Goal: Communication & Community: Participate in discussion

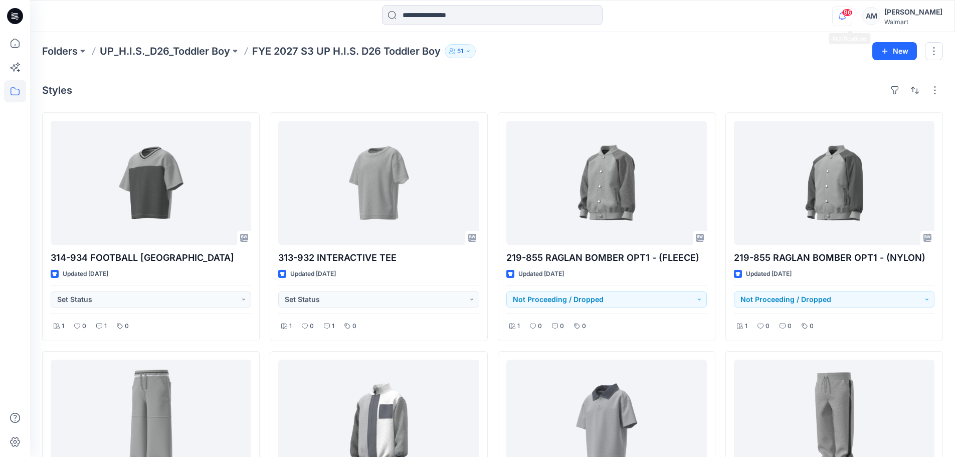
click at [851, 20] on icon "button" at bounding box center [842, 16] width 19 height 20
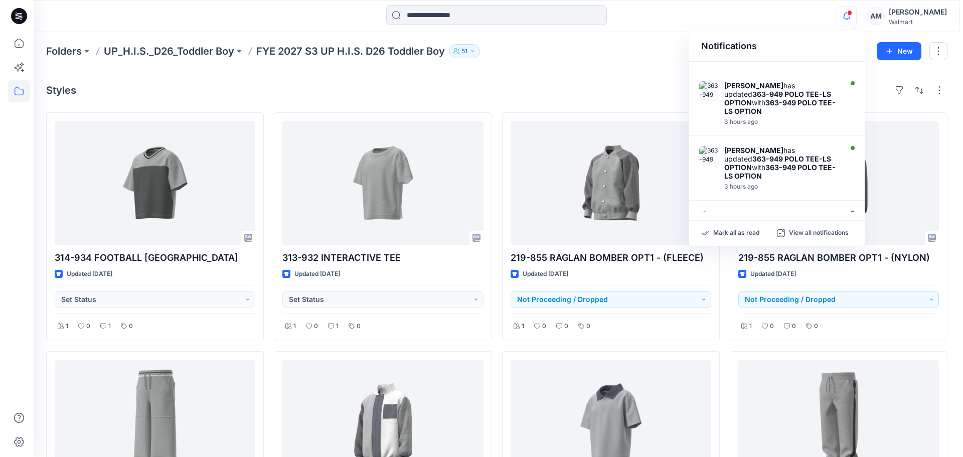
scroll to position [442, 0]
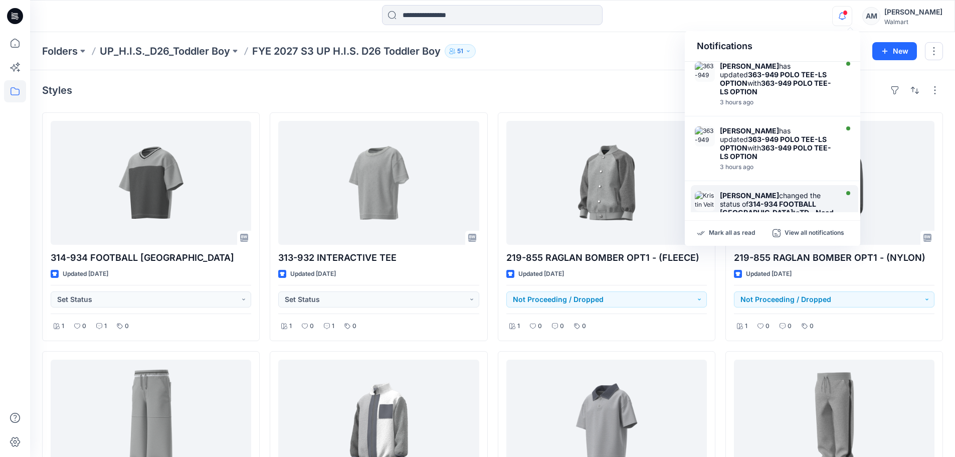
click at [776, 225] on div "View Style" at bounding box center [777, 228] width 115 height 7
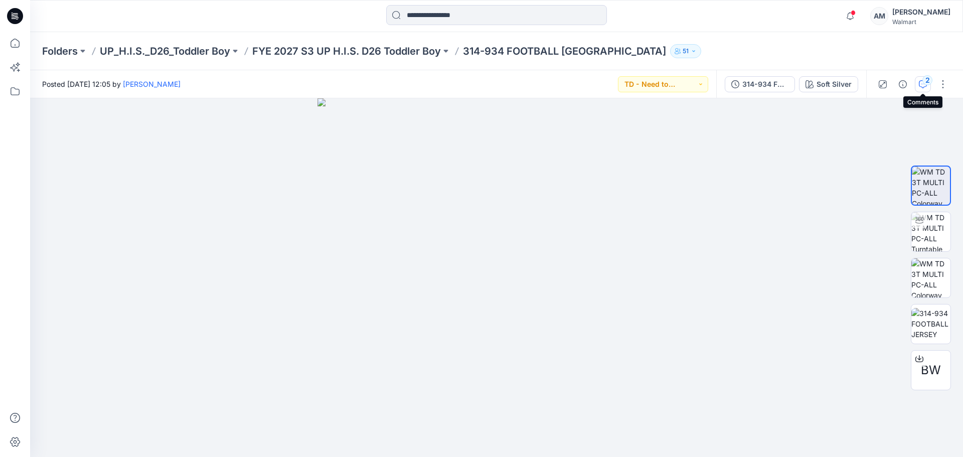
click at [919, 87] on icon "button" at bounding box center [922, 84] width 8 height 8
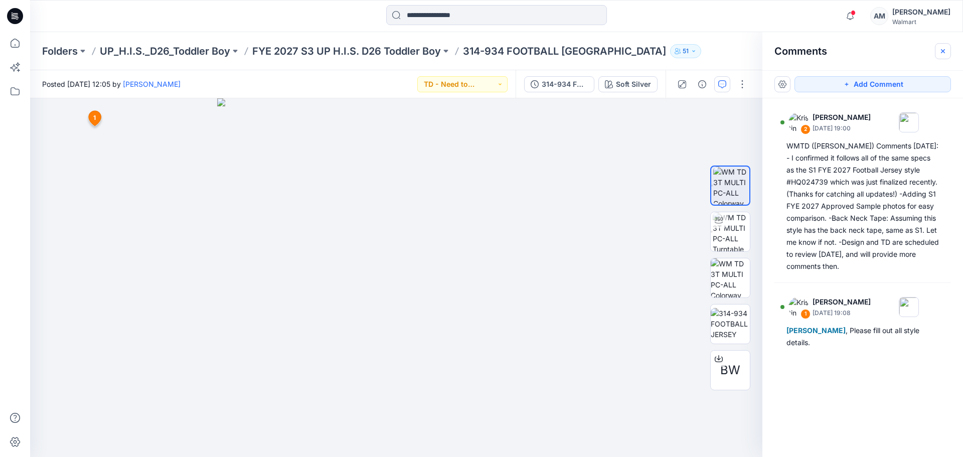
click at [943, 51] on icon "button" at bounding box center [942, 51] width 4 height 4
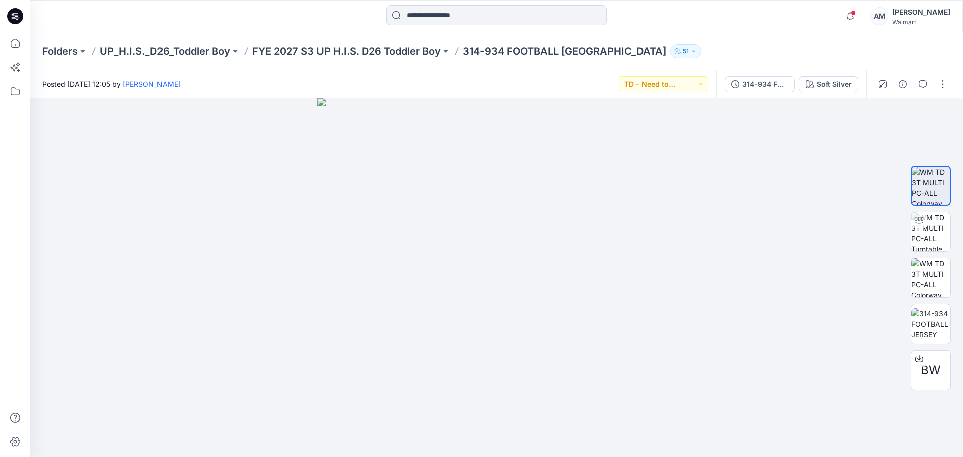
click at [187, 58] on div "Folders UP_H.I.S._D26_Toddler Boy FYE 2027 S3 UP H.I.S. D26 Toddler Boy 314-934…" at bounding box center [496, 51] width 932 height 38
click at [64, 44] on p "Folders" at bounding box center [60, 51] width 36 height 14
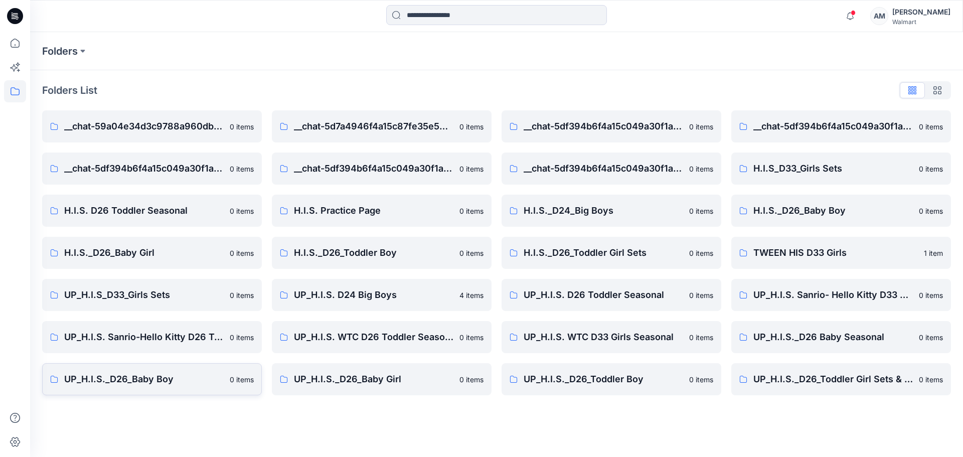
click at [152, 380] on p "UP_H.I.S._D26_Baby Boy" at bounding box center [143, 379] width 159 height 14
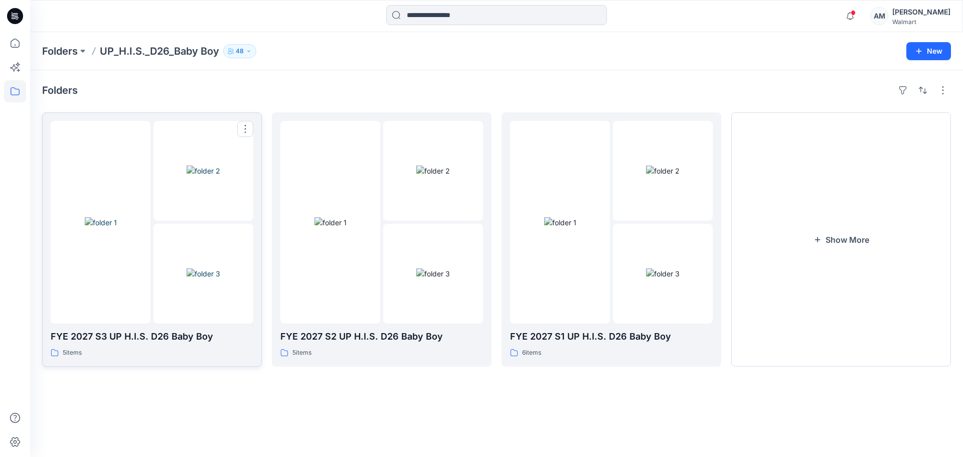
click at [197, 268] on img at bounding box center [203, 273] width 34 height 11
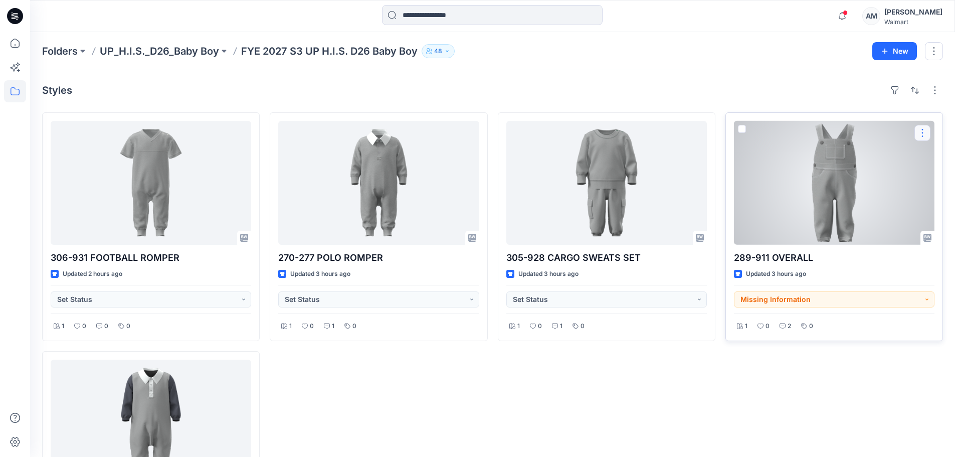
click at [918, 134] on button "button" at bounding box center [922, 133] width 16 height 16
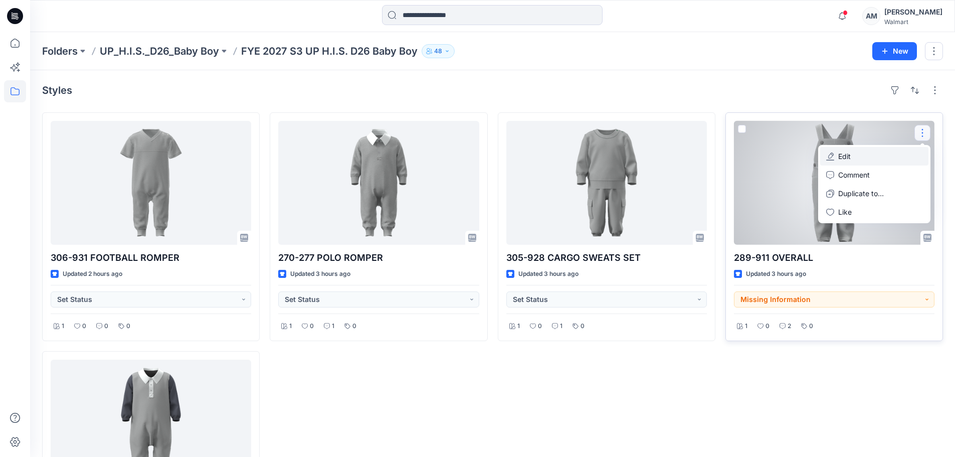
click at [847, 150] on button "Edit" at bounding box center [874, 156] width 108 height 19
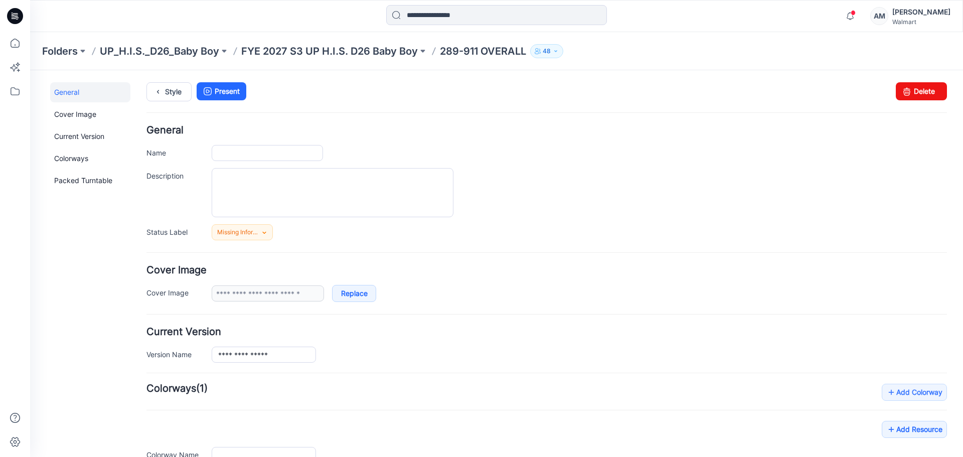
type input "**********"
type textarea "**********"
type input "**********"
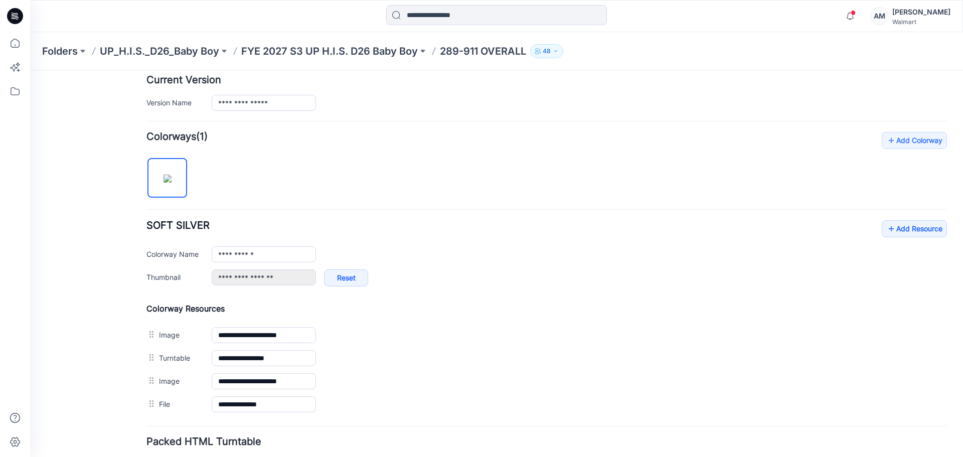
scroll to position [301, 0]
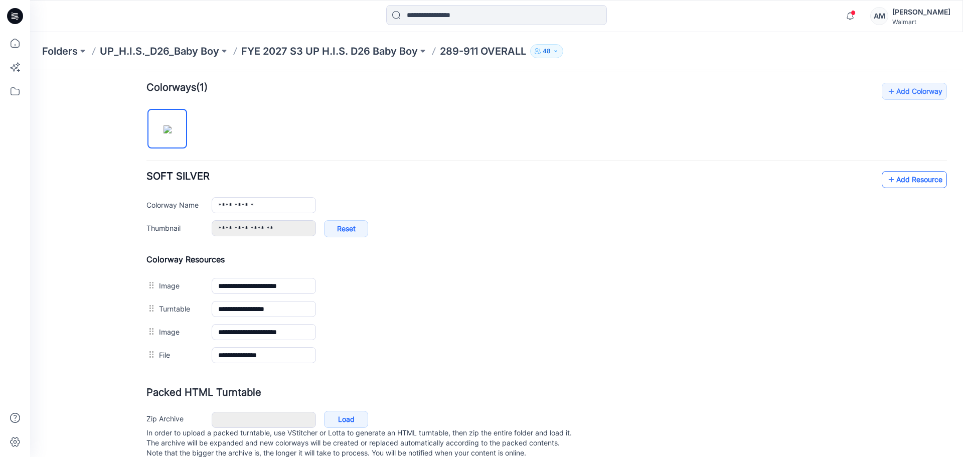
click at [913, 181] on link "Add Resource" at bounding box center [913, 179] width 65 height 17
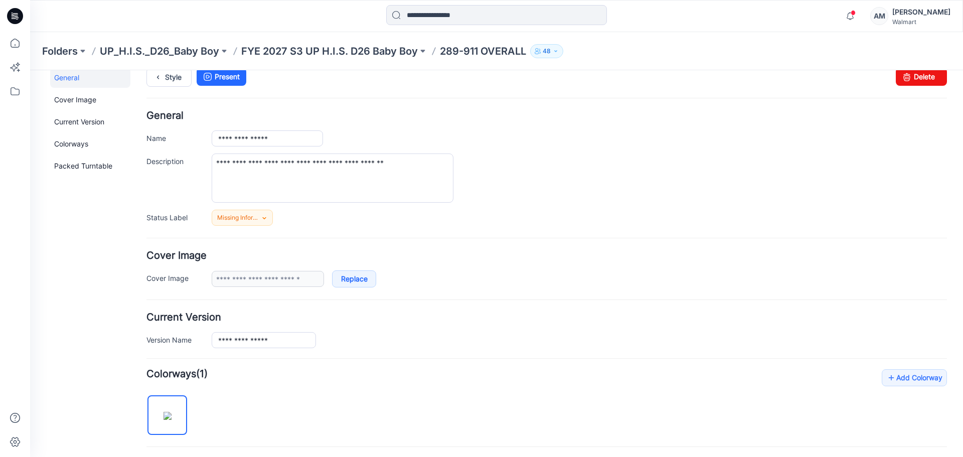
scroll to position [0, 0]
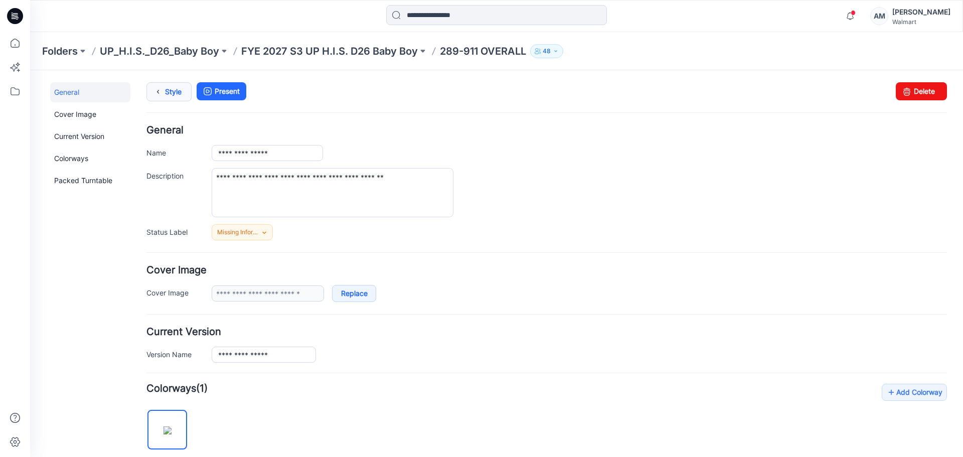
click at [160, 92] on icon at bounding box center [158, 92] width 14 height 18
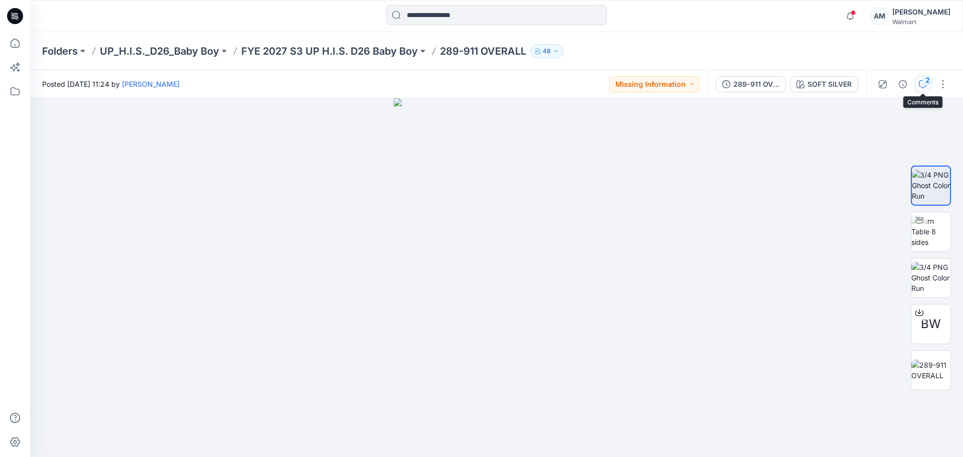
click at [923, 83] on div "2" at bounding box center [927, 80] width 10 height 10
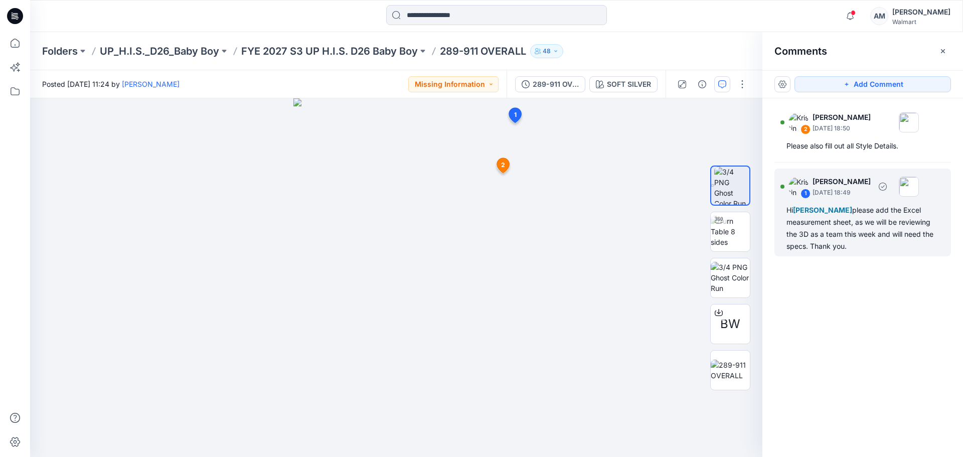
click at [843, 196] on p "[DATE] 18:49" at bounding box center [841, 192] width 58 height 10
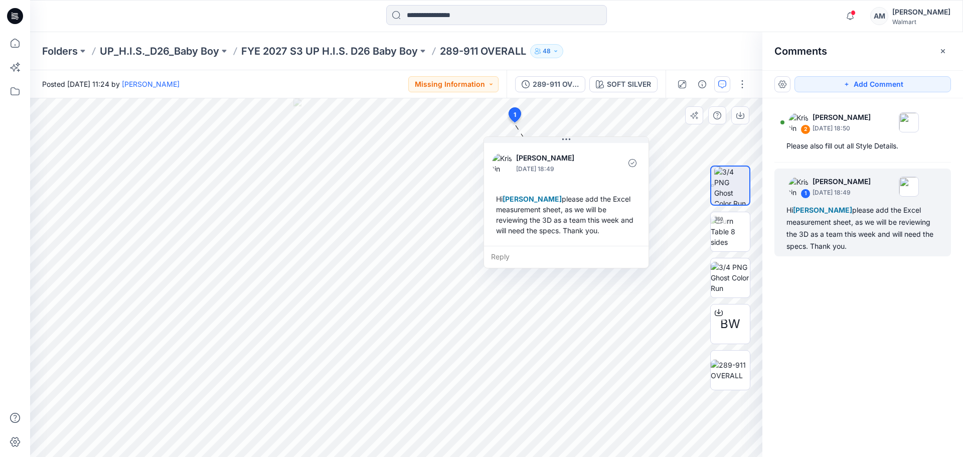
click at [533, 256] on div "Reply" at bounding box center [566, 257] width 164 height 22
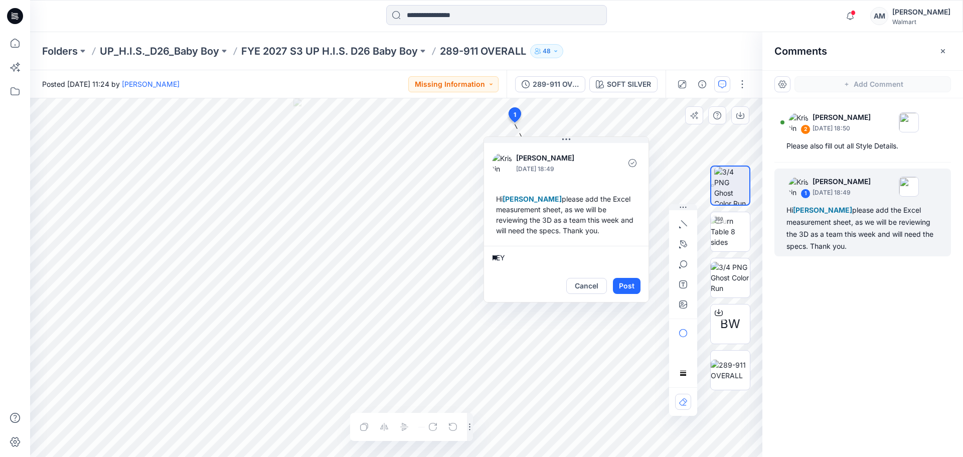
type textarea "*"
type textarea "**********"
click at [633, 286] on button "Post" at bounding box center [627, 286] width 28 height 16
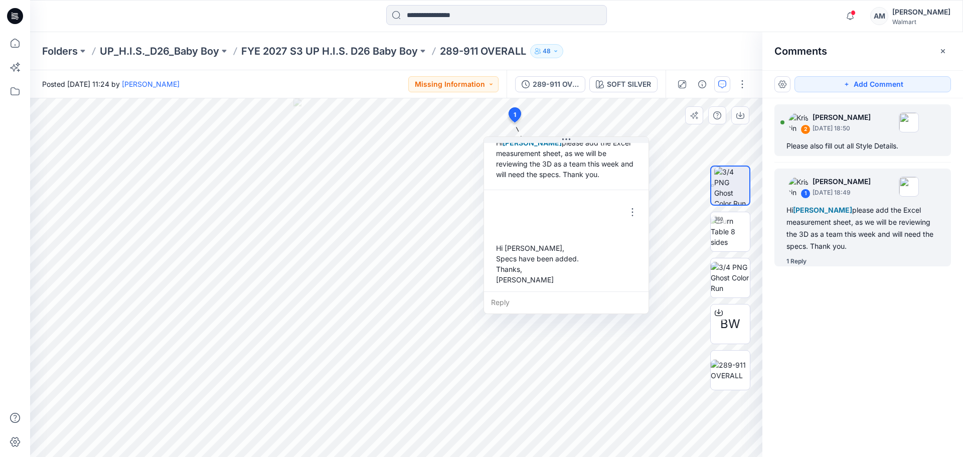
scroll to position [60, 0]
click at [884, 138] on div "2 [PERSON_NAME] [DATE] 18:50 Please also fill out all Style Details." at bounding box center [862, 130] width 176 height 52
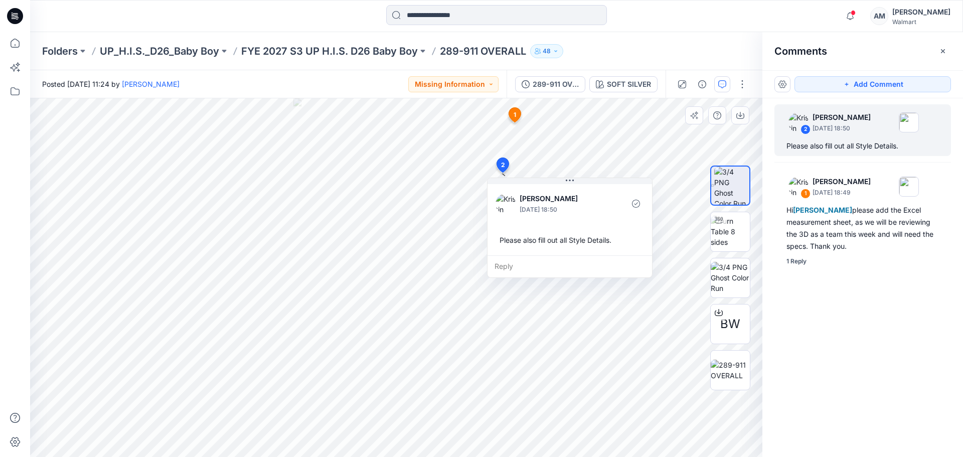
click at [529, 264] on div "Reply" at bounding box center [569, 266] width 164 height 22
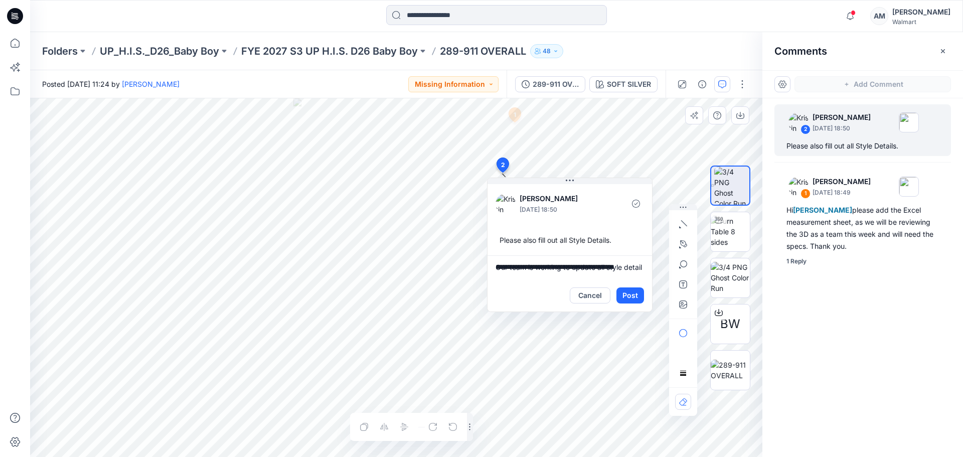
scroll to position [3, 0]
type textarea "**********"
click at [634, 293] on button "Post" at bounding box center [630, 295] width 28 height 16
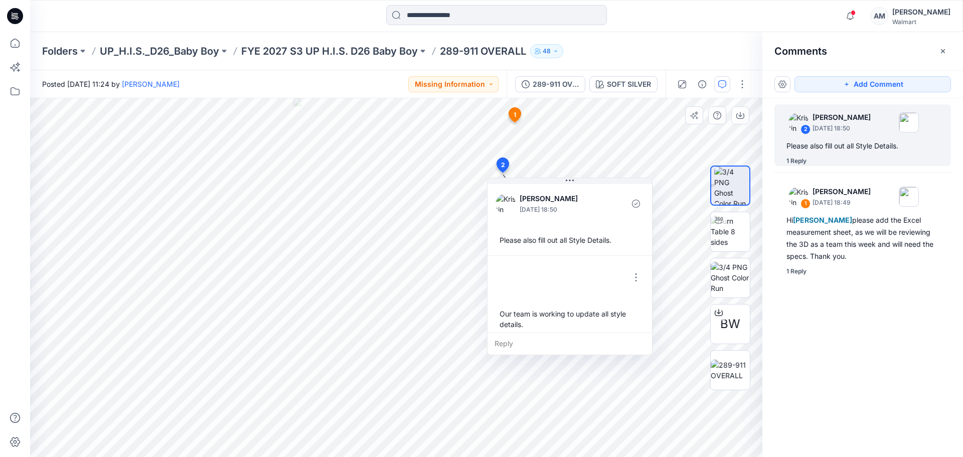
scroll to position [7, 0]
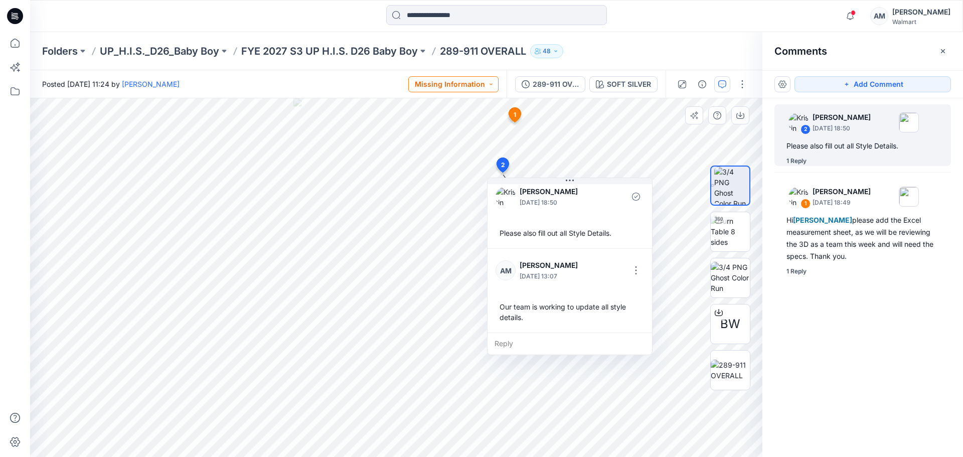
click at [496, 87] on button "Missing Information" at bounding box center [453, 84] width 90 height 16
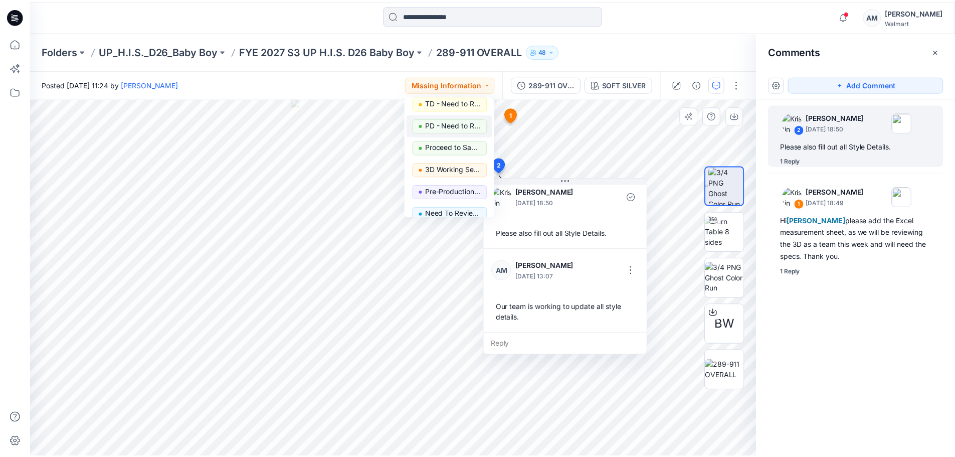
scroll to position [0, 0]
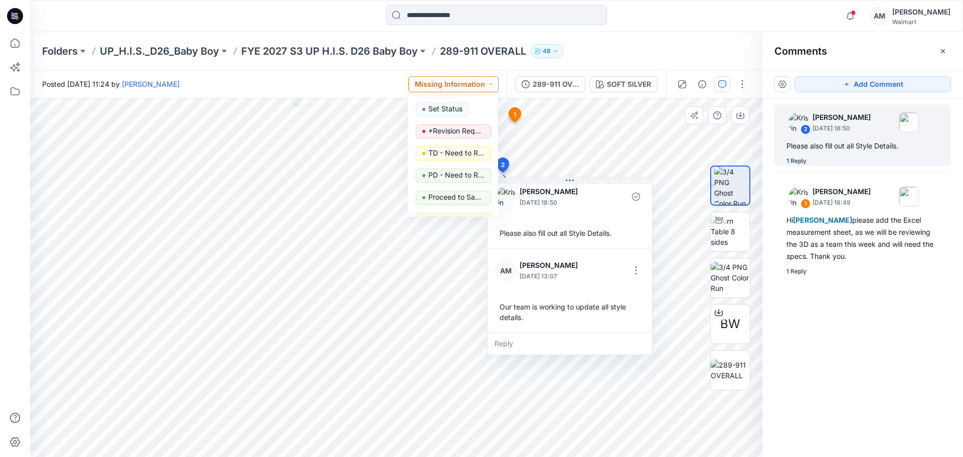
click at [490, 79] on button "Missing Information" at bounding box center [453, 84] width 90 height 16
click at [632, 49] on div "Folders UP_H.I.S._D26_Baby Boy FYE 2027 S3 UP H.I.S. D26 Baby Boy 289-911 OVERA…" at bounding box center [457, 51] width 830 height 14
drag, startPoint x: 344, startPoint y: 41, endPoint x: 349, endPoint y: 46, distance: 6.7
click at [344, 41] on div "Folders UP_H.I.S._D26_Baby Boy FYE 2027 S3 UP H.I.S. D26 Baby Boy 289-911 OVERA…" at bounding box center [496, 51] width 932 height 38
click at [356, 51] on p "FYE 2027 S3 UP H.I.S. D26 Baby Boy" at bounding box center [329, 51] width 176 height 14
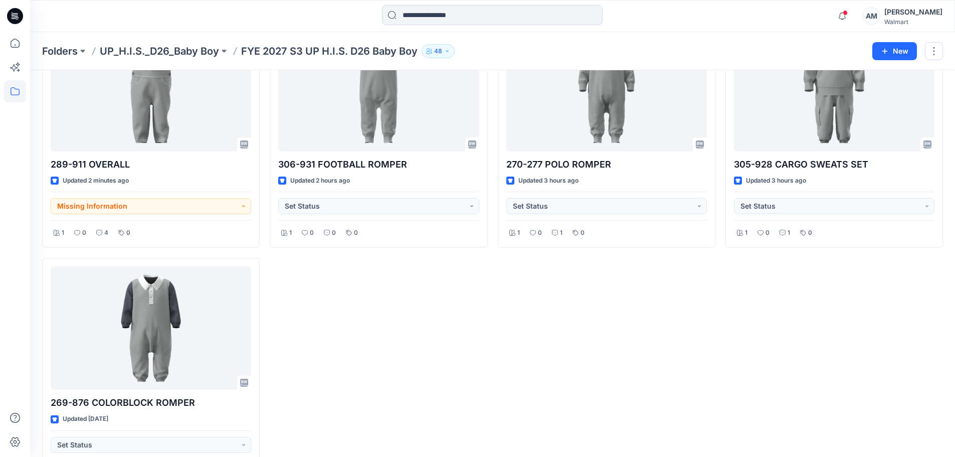
scroll to position [100, 0]
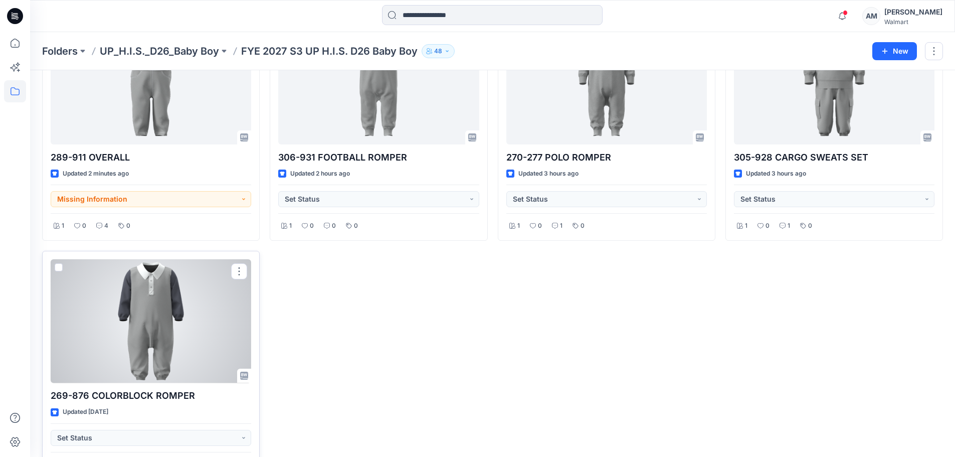
click at [148, 332] on div at bounding box center [151, 321] width 201 height 124
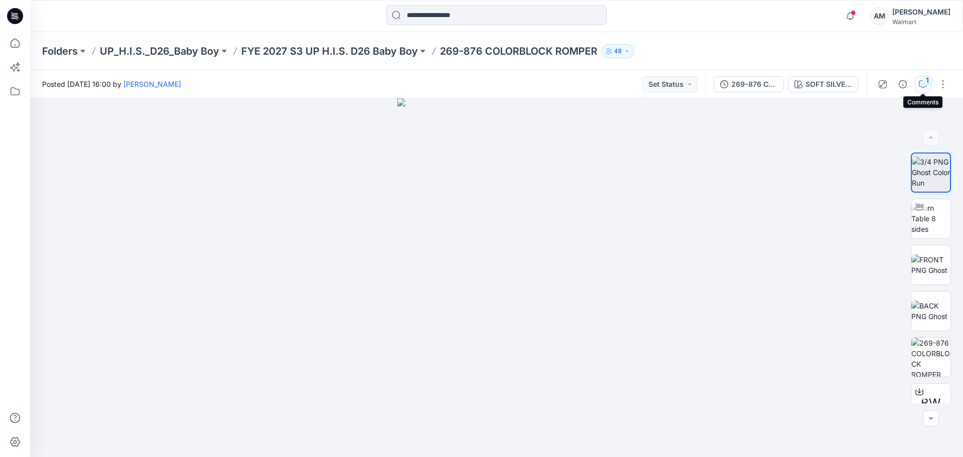
click at [922, 85] on icon "button" at bounding box center [922, 84] width 8 height 8
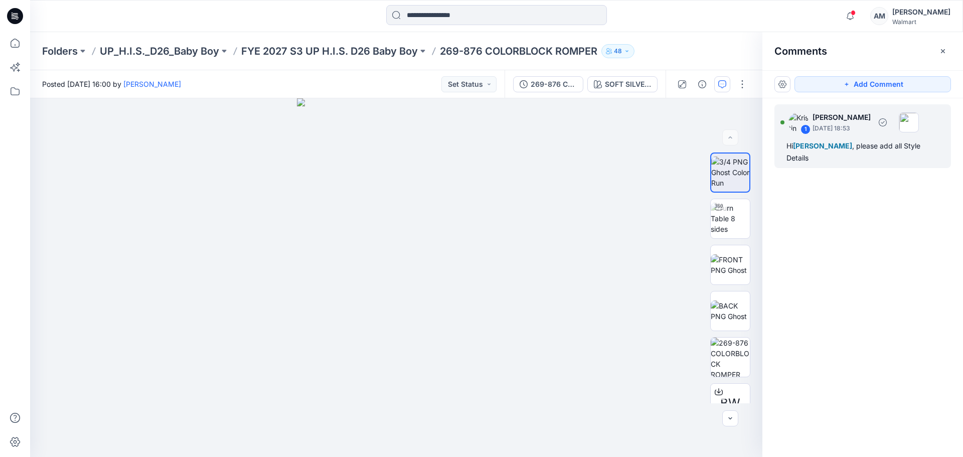
click at [869, 133] on div "1 [PERSON_NAME] [DATE] 18:53" at bounding box center [849, 122] width 138 height 28
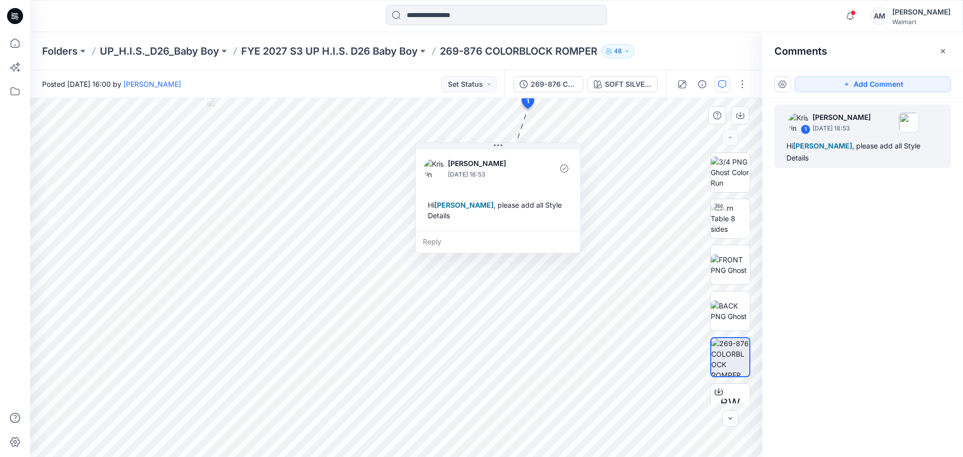
click at [461, 240] on div "Reply" at bounding box center [498, 242] width 164 height 22
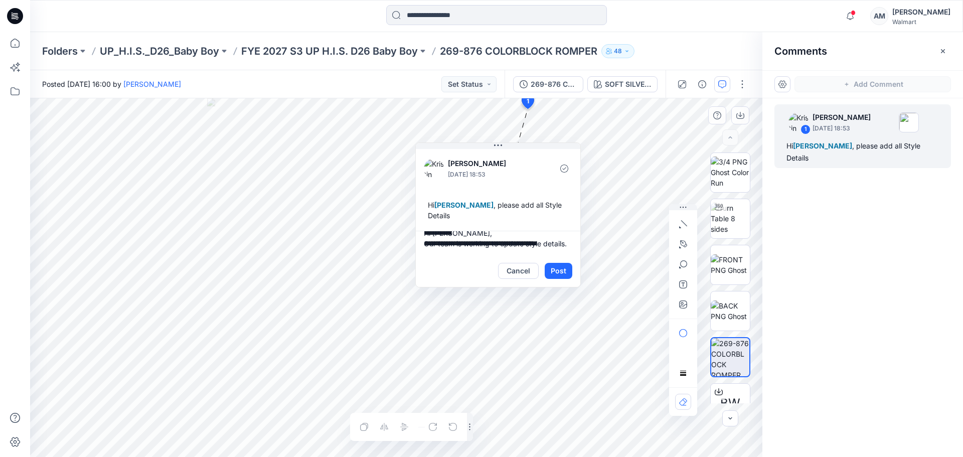
scroll to position [24, 0]
type textarea "**********"
click at [556, 267] on button "Post" at bounding box center [558, 271] width 28 height 16
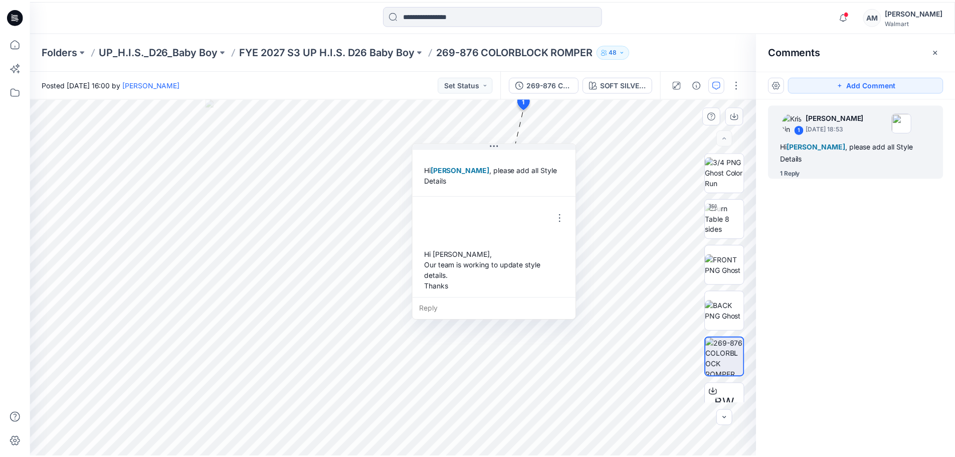
scroll to position [39, 0]
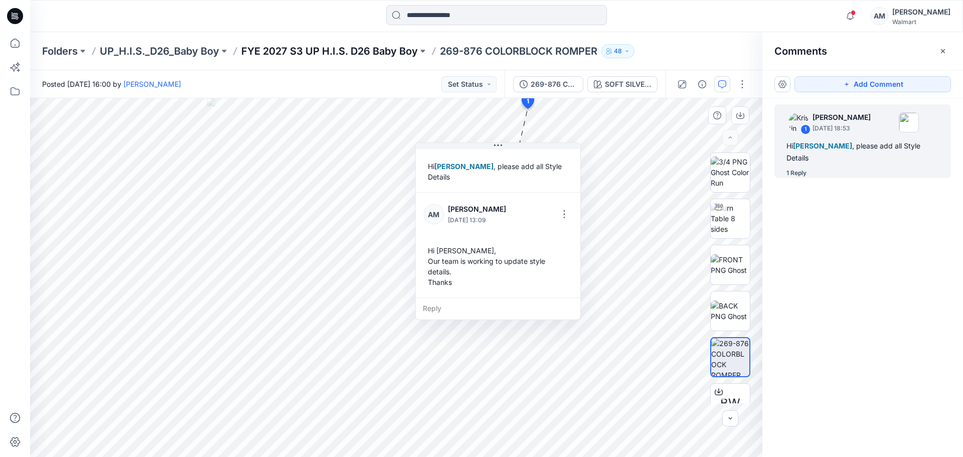
click at [397, 54] on p "FYE 2027 S3 UP H.I.S. D26 Baby Boy" at bounding box center [329, 51] width 176 height 14
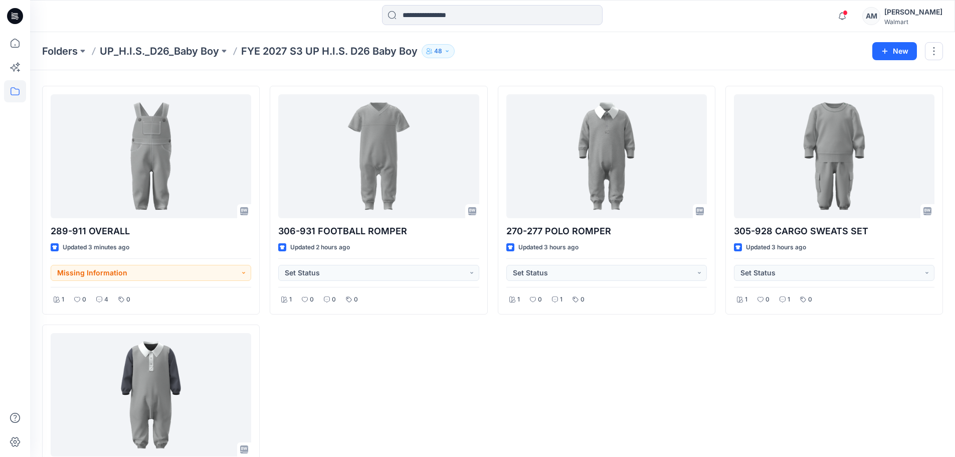
scroll to position [50, 0]
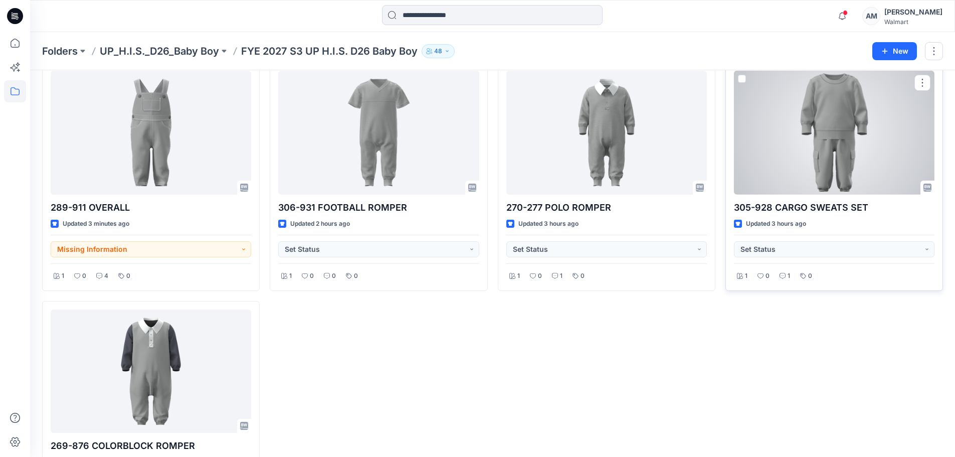
click at [864, 151] on div at bounding box center [834, 133] width 201 height 124
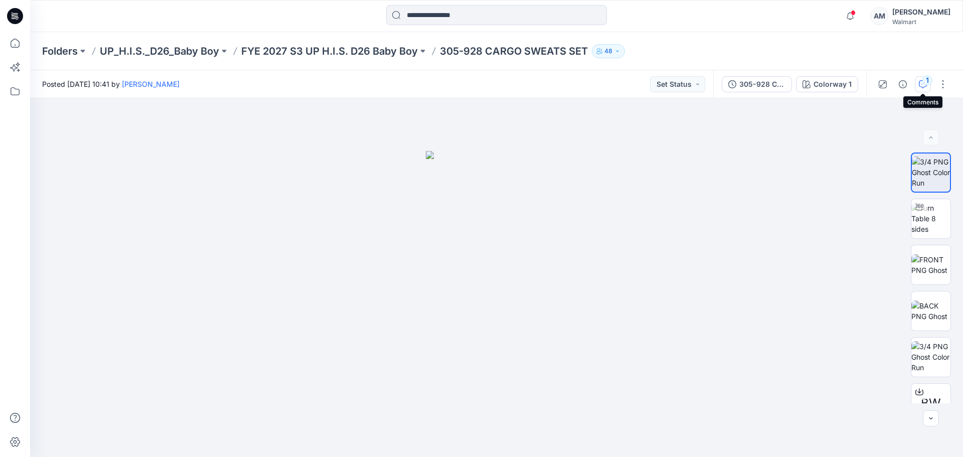
click at [925, 85] on div "1" at bounding box center [927, 80] width 10 height 10
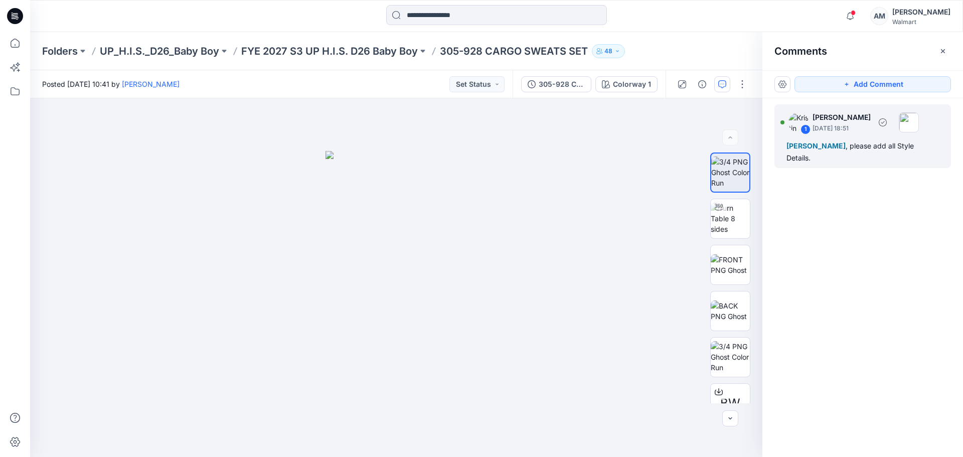
click at [856, 137] on div "1 [PERSON_NAME] [DATE] 18:51 [PERSON_NAME] , please add all Style Details." at bounding box center [862, 136] width 176 height 64
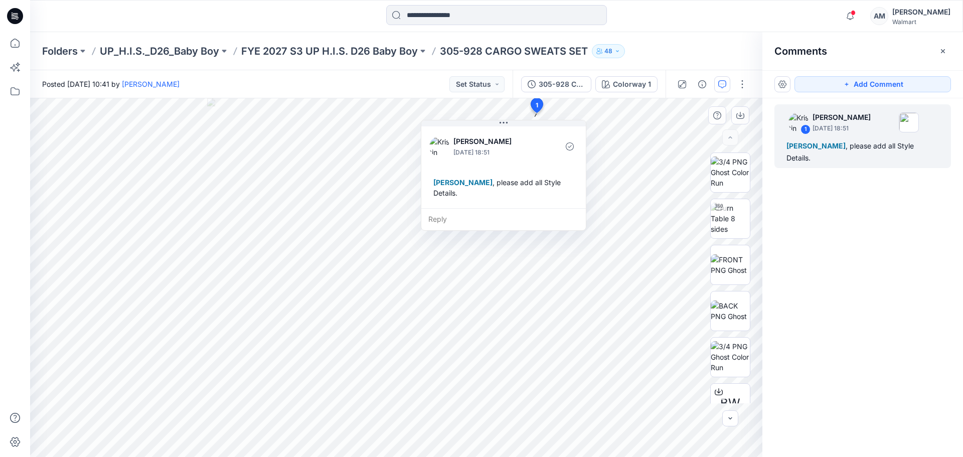
click at [472, 210] on div "Reply" at bounding box center [503, 219] width 164 height 22
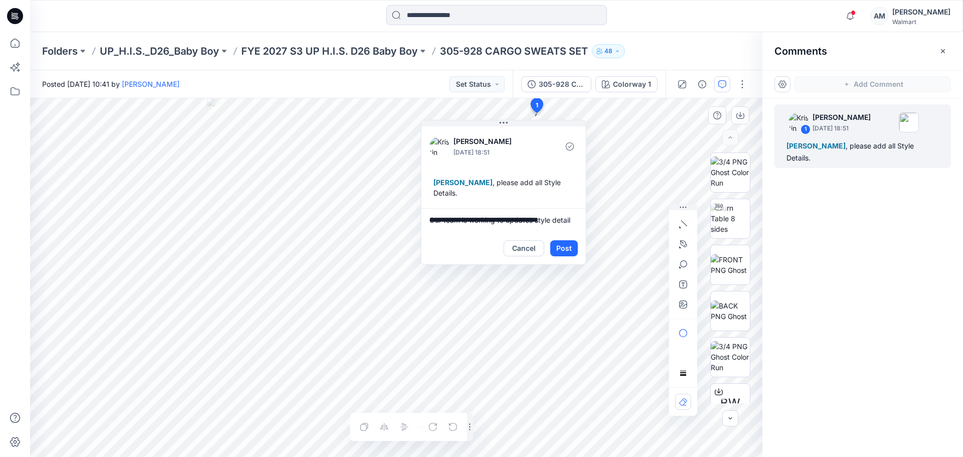
type textarea "**********"
click at [567, 241] on button "Post" at bounding box center [564, 248] width 28 height 16
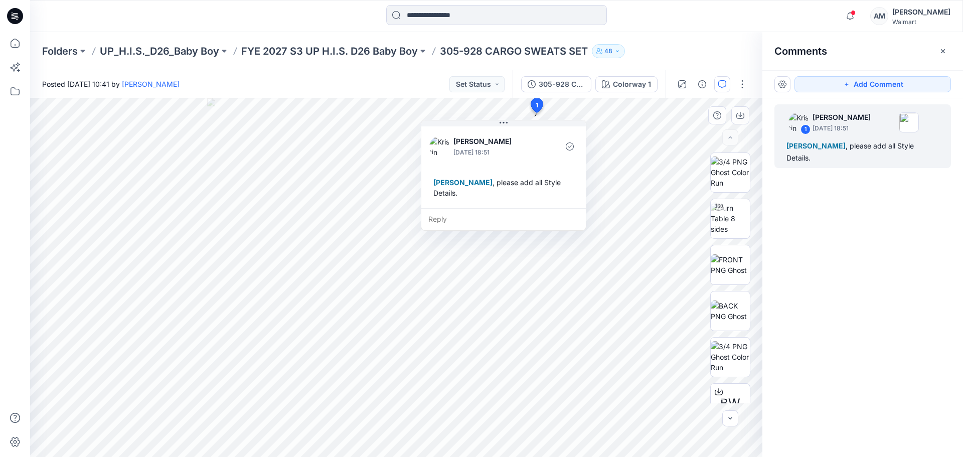
scroll to position [7, 0]
